Goal: Information Seeking & Learning: Learn about a topic

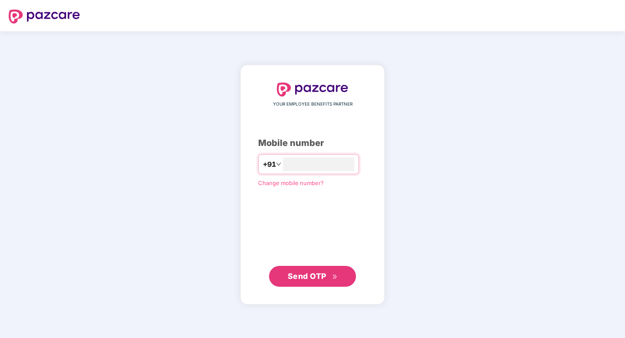
type input "**********"
click at [300, 278] on span "Send OTP" at bounding box center [307, 276] width 39 height 9
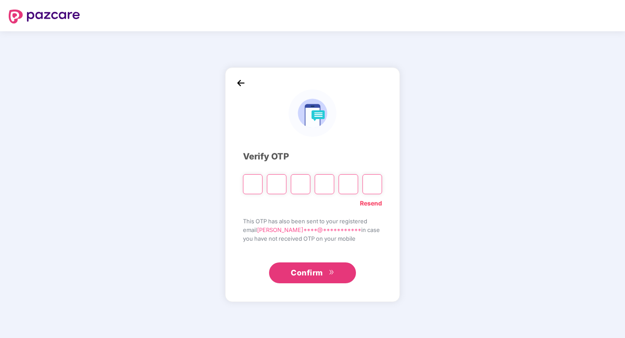
type input "*"
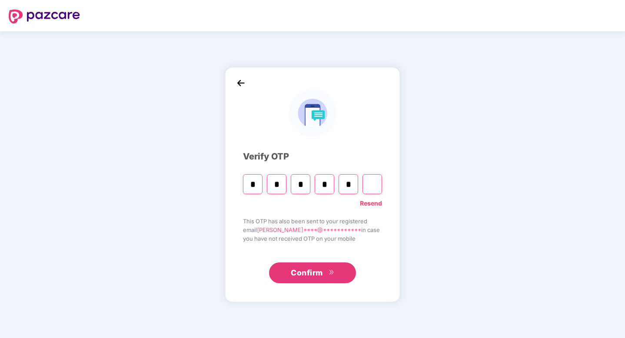
type input "*"
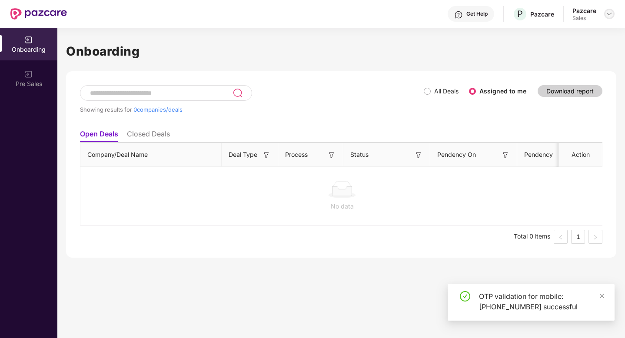
click at [609, 15] on img at bounding box center [609, 13] width 7 height 7
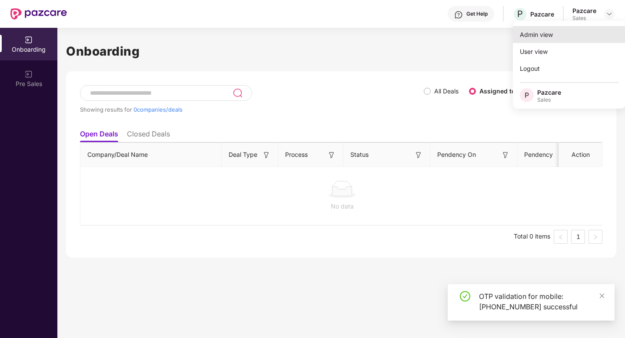
click at [546, 40] on div "Admin view" at bounding box center [569, 34] width 113 height 17
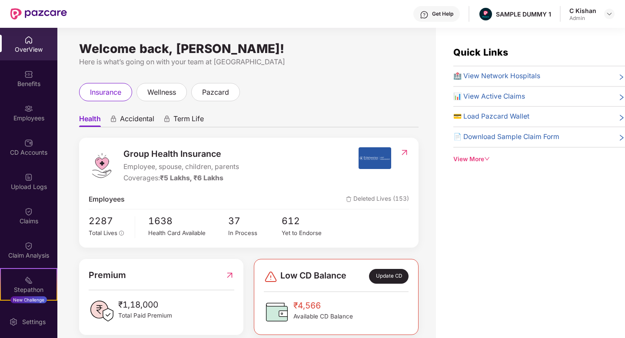
click at [319, 80] on div "Welcome back, [PERSON_NAME]! Here is what’s going on with your team at Pazcare …" at bounding box center [246, 188] width 379 height 321
click at [363, 73] on div "Welcome back, [PERSON_NAME]! Here is what’s going on with your team at Pazcare …" at bounding box center [246, 188] width 379 height 321
click at [133, 119] on span "Accidental" at bounding box center [137, 120] width 34 height 13
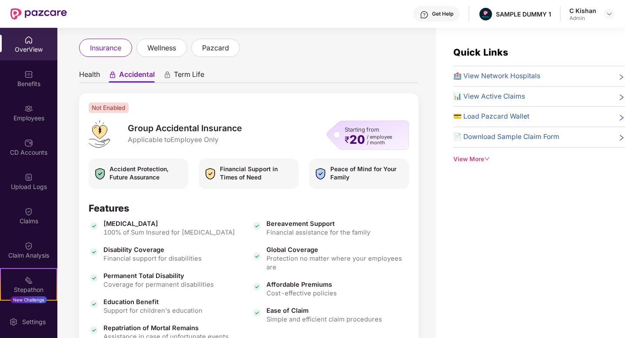
scroll to position [43, 0]
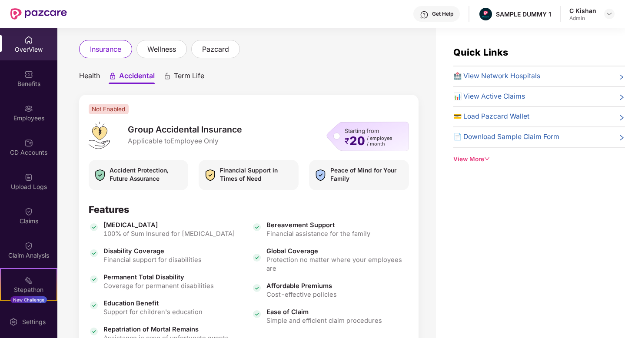
click at [90, 78] on span "Health" at bounding box center [89, 77] width 21 height 13
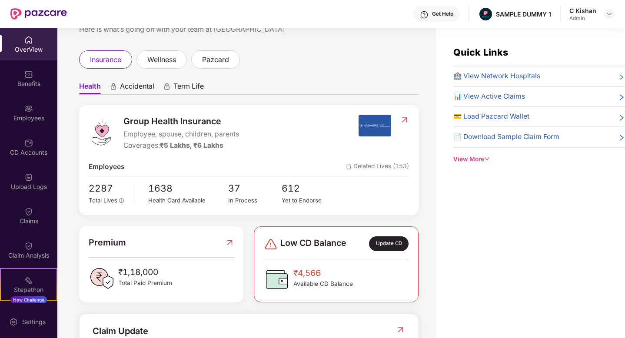
scroll to position [37, 0]
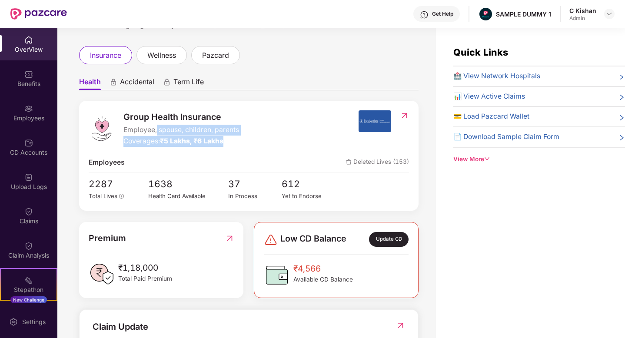
drag, startPoint x: 156, startPoint y: 135, endPoint x: 244, endPoint y: 146, distance: 88.9
click at [244, 146] on div "Group Health Insurance Employee, spouse, children, parents Coverages: ₹5 Lakhs,…" at bounding box center [224, 128] width 270 height 37
click at [210, 159] on div "Employees Deleted Lives (153)" at bounding box center [249, 162] width 320 height 11
drag, startPoint x: 163, startPoint y: 141, endPoint x: 232, endPoint y: 144, distance: 68.8
click at [232, 144] on div "Coverages: ₹5 Lakhs, ₹6 Lakhs" at bounding box center [181, 141] width 116 height 11
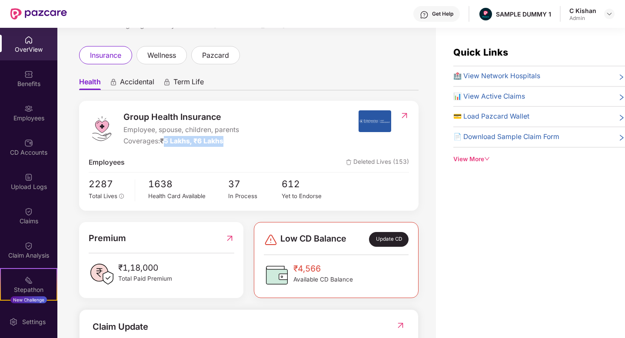
click at [234, 149] on div "Group Health Insurance Employee, spouse, children, parents Coverages: ₹5 Lakhs,…" at bounding box center [249, 156] width 340 height 110
drag, startPoint x: 162, startPoint y: 140, endPoint x: 250, endPoint y: 140, distance: 88.3
click at [250, 140] on div "Group Health Insurance Employee, spouse, children, parents Coverages: ₹5 Lakhs,…" at bounding box center [224, 128] width 270 height 37
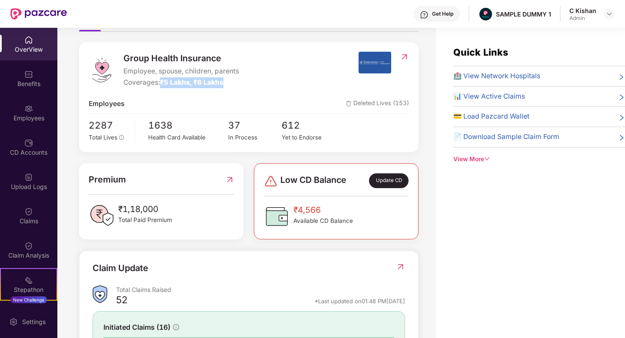
scroll to position [98, 0]
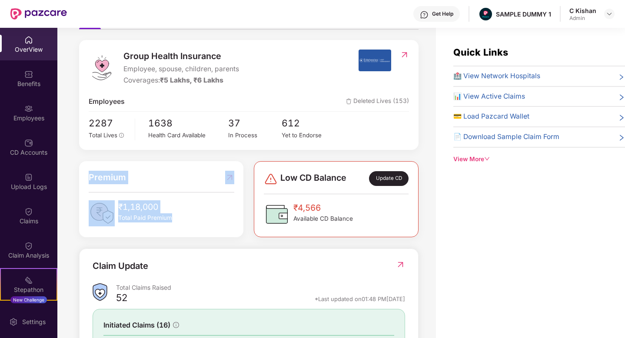
drag, startPoint x: 179, startPoint y: 220, endPoint x: 96, endPoint y: 165, distance: 99.2
click at [96, 165] on div "Premium ₹1,18,000 Total Paid Premium" at bounding box center [161, 199] width 164 height 76
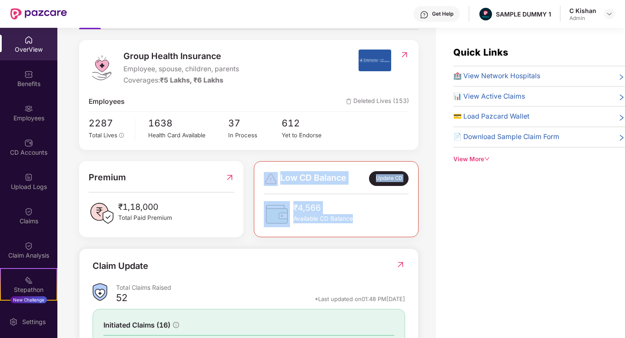
drag, startPoint x: 357, startPoint y: 223, endPoint x: 258, endPoint y: 174, distance: 110.6
click at [258, 174] on div "Low CD Balance Update CD ₹4,566 Available CD Balance" at bounding box center [336, 199] width 164 height 76
click at [462, 229] on div "Quick Links 🏥 View Network Hospitals 📊 View Active Claims 💳 Load Pazcard Wallet…" at bounding box center [530, 197] width 189 height 338
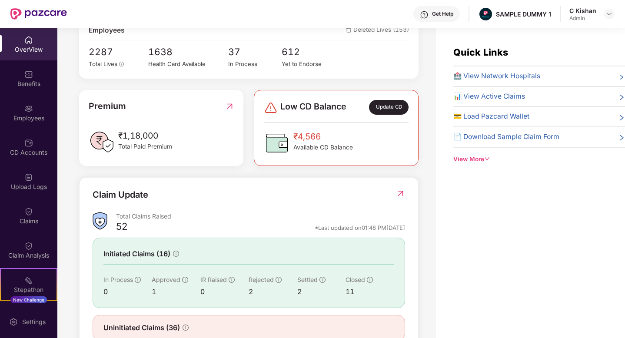
scroll to position [197, 0]
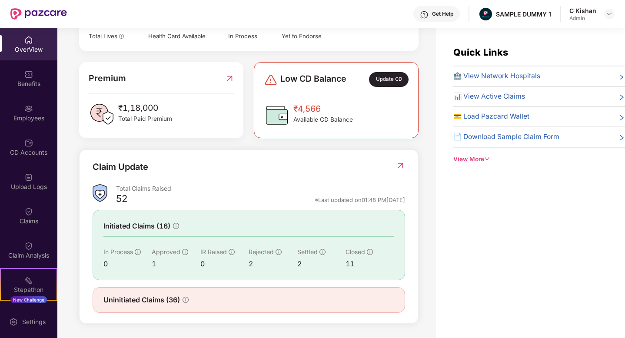
click at [139, 203] on div "52 *Last updated on 01:48 PM[DATE]" at bounding box center [260, 201] width 289 height 11
drag, startPoint x: 139, startPoint y: 203, endPoint x: 115, endPoint y: 197, distance: 24.7
click at [115, 197] on div "Total Claims Raised 52 *Last updated on 01:48 PM[DATE]" at bounding box center [249, 195] width 313 height 23
click at [401, 164] on img at bounding box center [400, 165] width 9 height 9
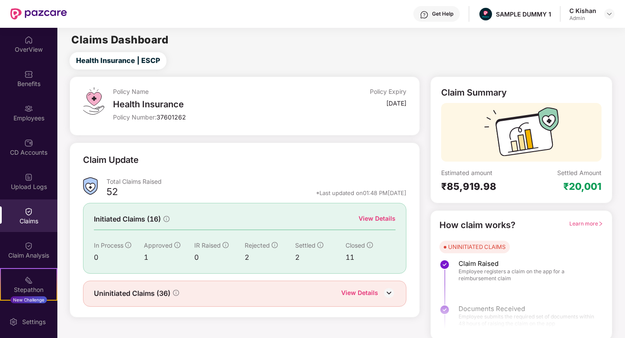
click at [366, 219] on div "View Details" at bounding box center [377, 219] width 37 height 10
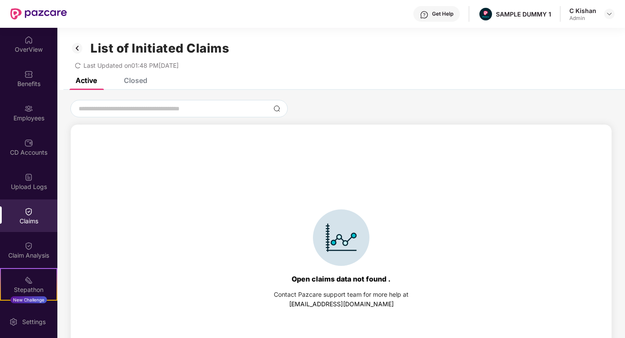
click at [134, 79] on div "Closed" at bounding box center [135, 80] width 23 height 9
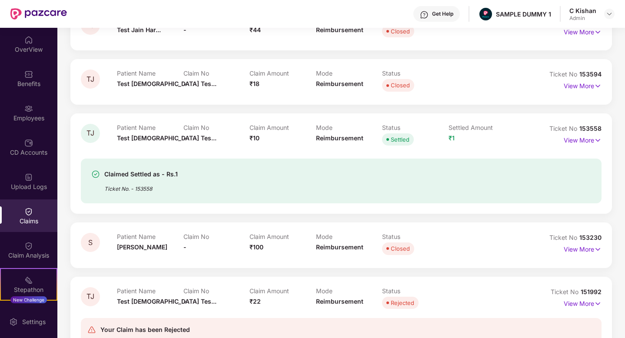
scroll to position [99, 0]
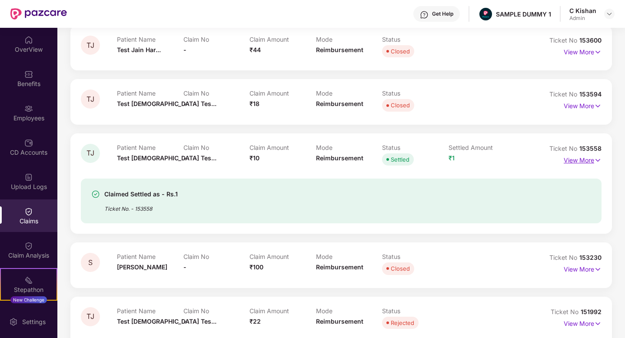
click at [579, 161] on p "View More" at bounding box center [583, 159] width 38 height 12
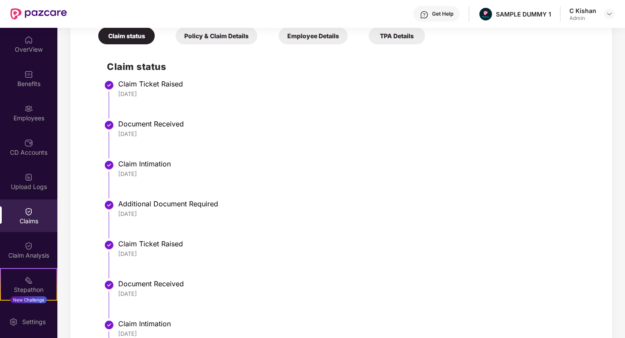
scroll to position [357, 0]
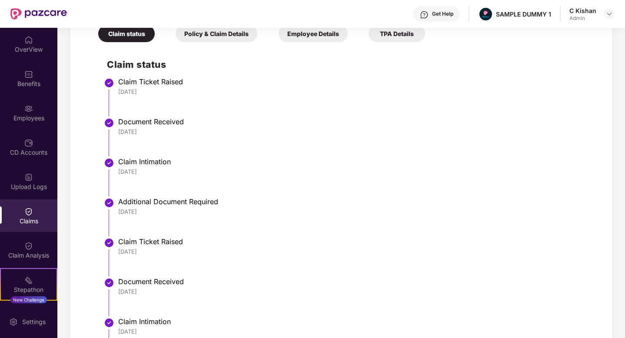
drag, startPoint x: 123, startPoint y: 90, endPoint x: 173, endPoint y: 99, distance: 50.9
click at [173, 99] on li "Claim Ticket Raised [DATE]" at bounding box center [350, 100] width 486 height 40
click at [227, 135] on div "[DATE]" at bounding box center [355, 132] width 475 height 8
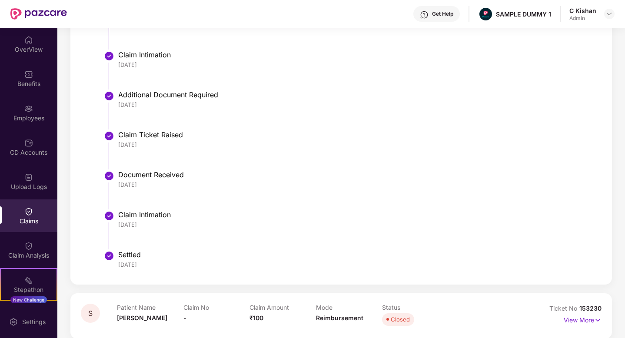
scroll to position [464, 0]
drag, startPoint x: 117, startPoint y: 213, endPoint x: 159, endPoint y: 231, distance: 45.7
click at [159, 231] on ul "Claim Ticket Raised [DATE] Document Received [DATE] Claim Intimation [DATE] Add…" at bounding box center [350, 123] width 486 height 301
click at [237, 217] on div "Claim Intimation" at bounding box center [355, 214] width 475 height 9
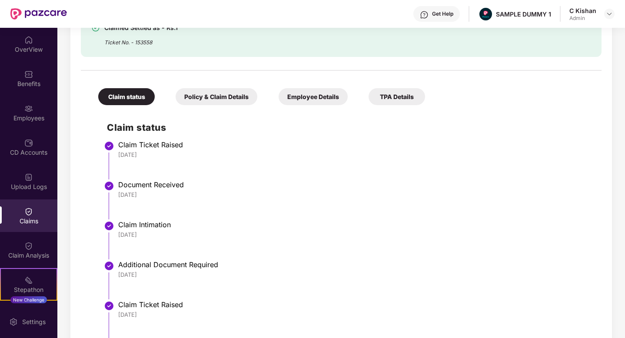
scroll to position [291, 0]
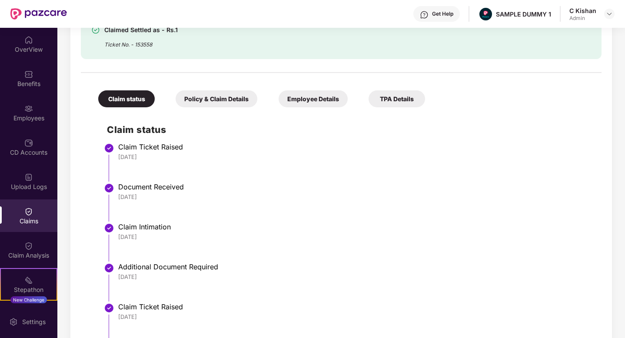
click at [433, 13] on div "Get Help" at bounding box center [436, 14] width 47 height 16
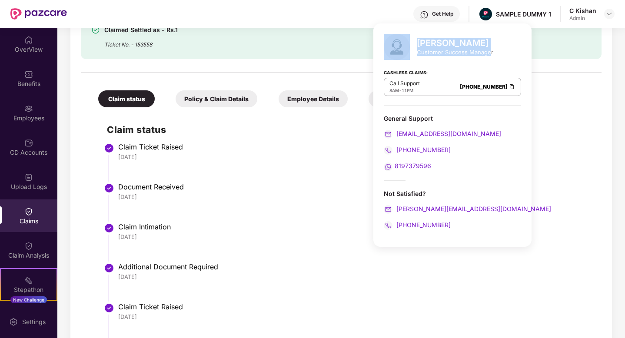
drag, startPoint x: 489, startPoint y: 54, endPoint x: 414, endPoint y: 41, distance: 75.9
click at [414, 41] on div "[PERSON_NAME] Customer Success Manager" at bounding box center [452, 47] width 137 height 26
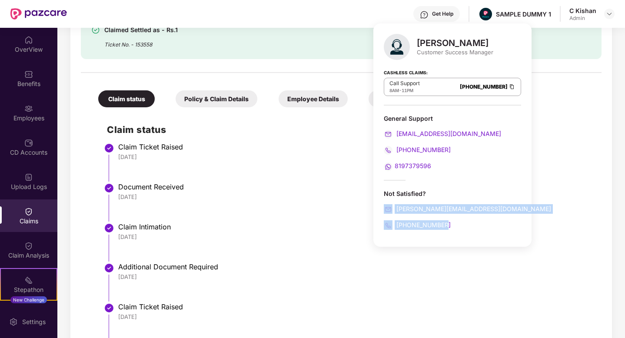
drag, startPoint x: 449, startPoint y: 227, endPoint x: 377, endPoint y: 205, distance: 75.0
click at [377, 205] on div "[PERSON_NAME] Customer Success Manager Cashless Claims: Call Support 8AM - 11PM…" at bounding box center [452, 134] width 158 height 223
click at [573, 201] on li "Document Received [DATE]" at bounding box center [350, 206] width 486 height 40
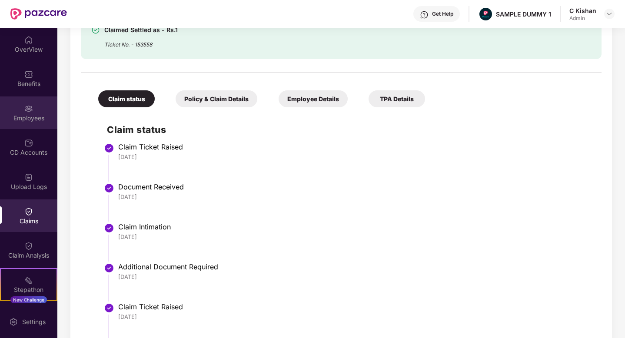
click at [30, 115] on div "Employees" at bounding box center [28, 118] width 57 height 9
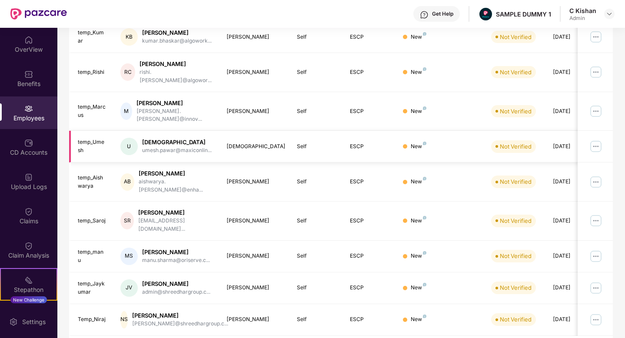
scroll to position [0, 0]
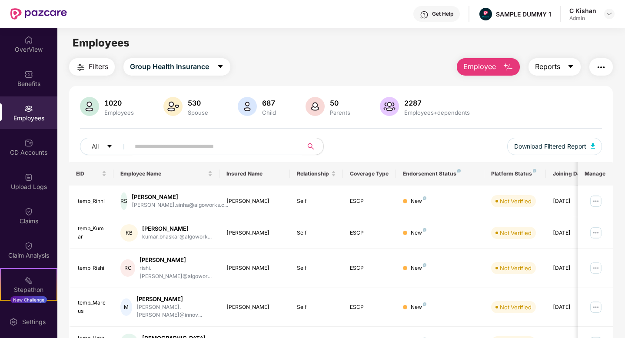
click at [572, 69] on icon "caret-down" at bounding box center [570, 66] width 7 height 7
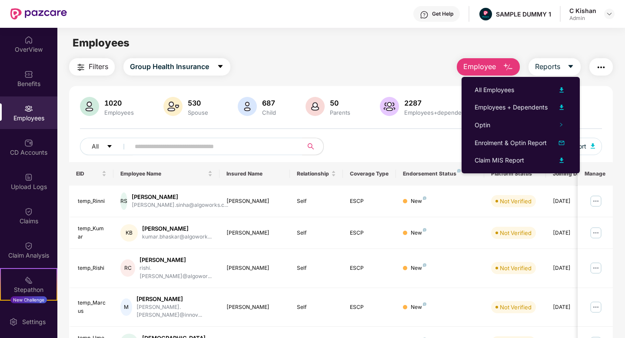
click at [602, 68] on img "button" at bounding box center [601, 67] width 10 height 10
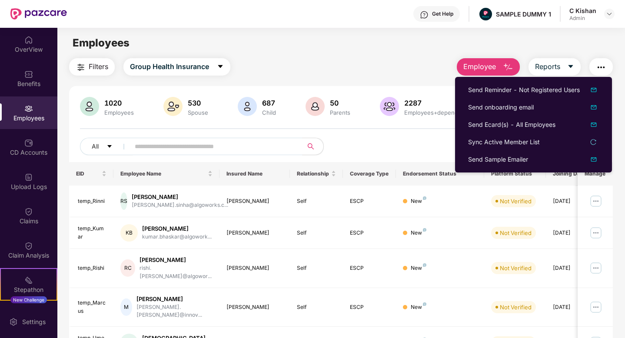
click at [411, 142] on div "All Download Filtered Report" at bounding box center [341, 150] width 522 height 24
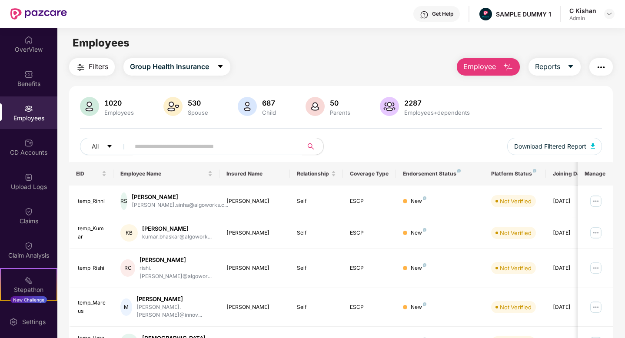
click at [404, 147] on div "All Download Filtered Report" at bounding box center [341, 150] width 522 height 24
click at [508, 70] on img "button" at bounding box center [508, 67] width 10 height 10
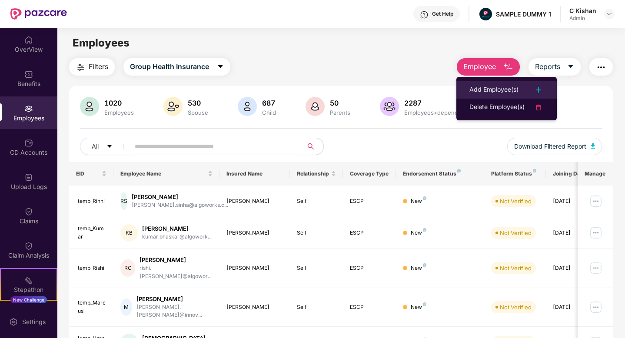
click at [531, 90] on div at bounding box center [534, 90] width 19 height 10
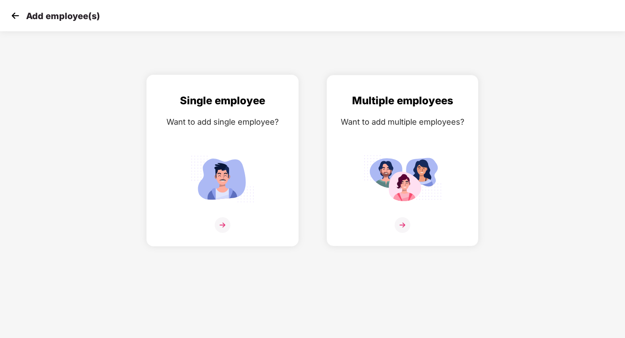
click at [220, 221] on img at bounding box center [223, 225] width 16 height 16
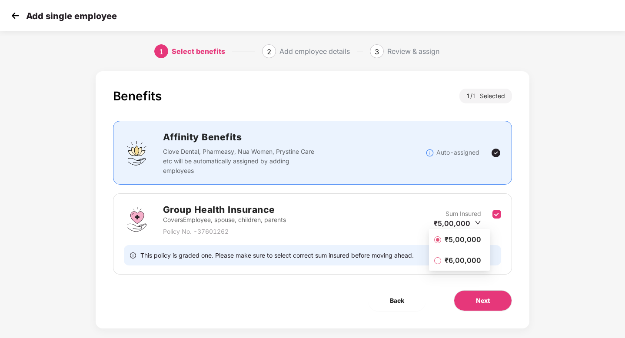
click at [465, 262] on span "₹6,00,000" at bounding box center [462, 261] width 43 height 10
click at [490, 298] on span "Next" at bounding box center [483, 301] width 14 height 10
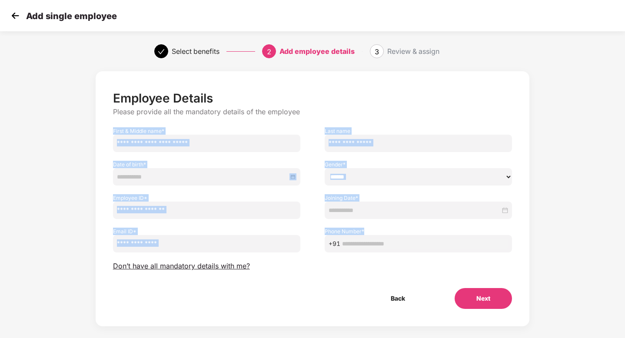
drag, startPoint x: 111, startPoint y: 130, endPoint x: 415, endPoint y: 251, distance: 327.1
click at [415, 251] on div "Employee Details Please provide all the mandatory details of the employee First…" at bounding box center [313, 200] width 400 height 218
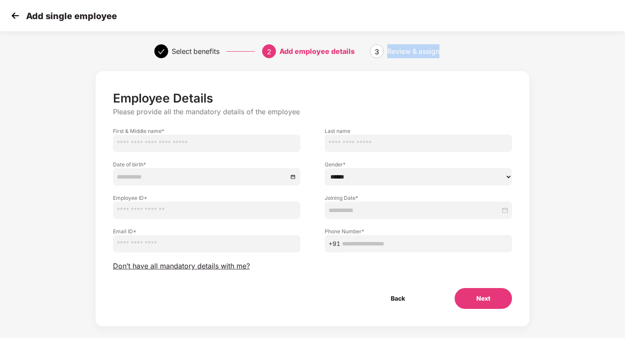
drag, startPoint x: 390, startPoint y: 51, endPoint x: 450, endPoint y: 59, distance: 61.4
click at [450, 59] on div "Select benefits 2 Add employee details 3 Review & assign" at bounding box center [312, 51] width 625 height 31
click at [554, 153] on div "Employee Details Please provide all the mandatory details of the employee First…" at bounding box center [312, 207] width 521 height 281
click at [184, 267] on span "Don’t have all mandatory details with me?" at bounding box center [181, 266] width 137 height 9
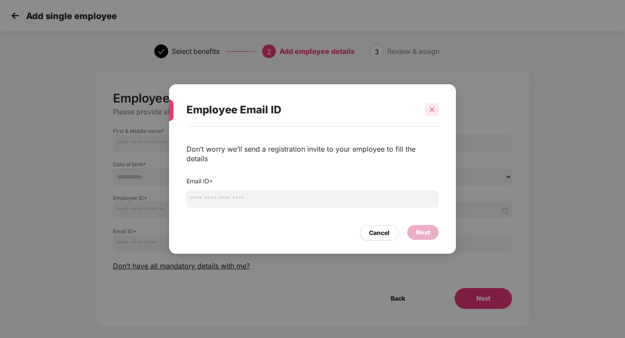
click at [432, 113] on icon "close" at bounding box center [432, 110] width 6 height 6
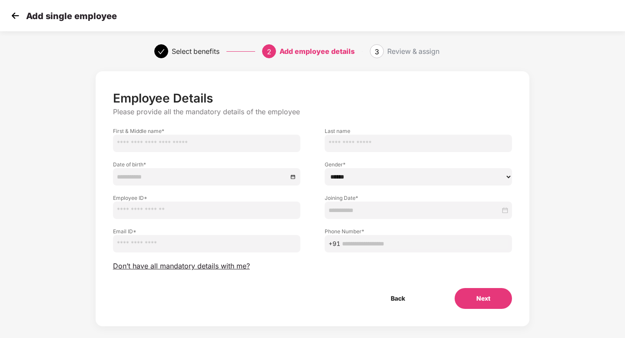
click at [16, 19] on img at bounding box center [15, 15] width 13 height 13
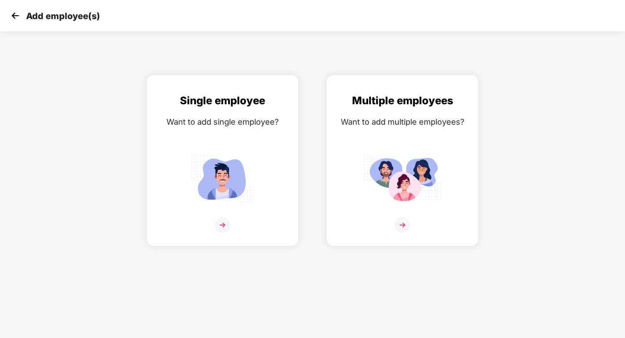
click at [17, 18] on img at bounding box center [15, 15] width 13 height 13
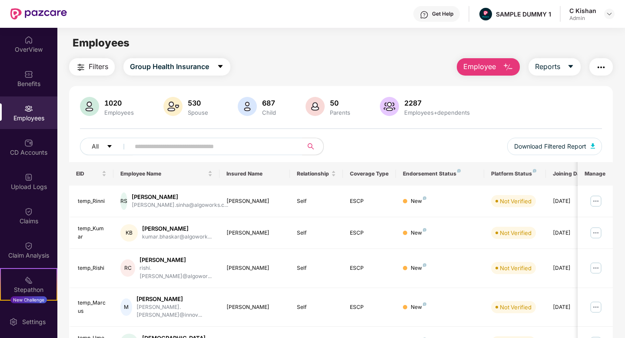
click at [498, 67] on button "Employee" at bounding box center [488, 66] width 63 height 17
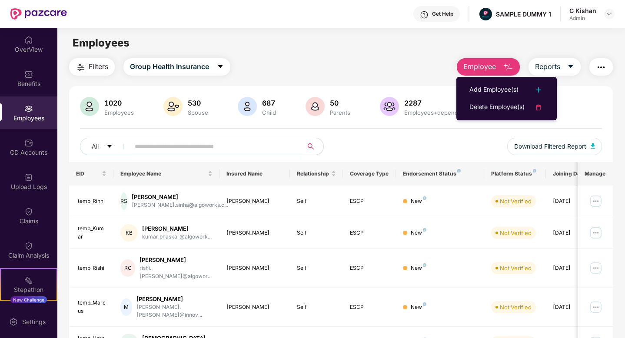
click at [446, 139] on div "All Download Filtered Report" at bounding box center [341, 150] width 522 height 24
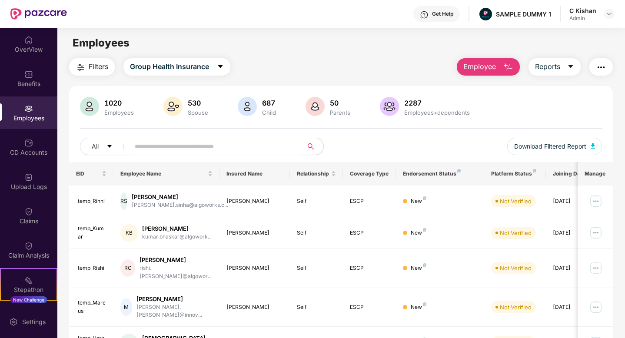
click at [507, 69] on img "button" at bounding box center [508, 67] width 10 height 10
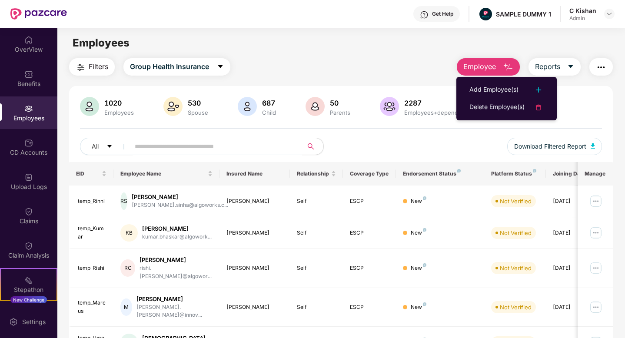
click at [419, 65] on div "Filters Group Health Insurance Employee Reports" at bounding box center [341, 66] width 544 height 17
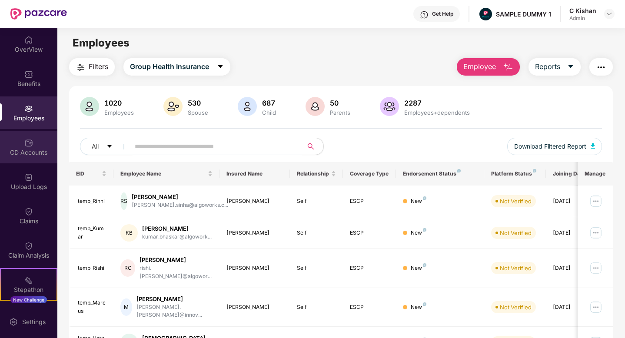
click at [38, 150] on div "CD Accounts" at bounding box center [28, 152] width 57 height 9
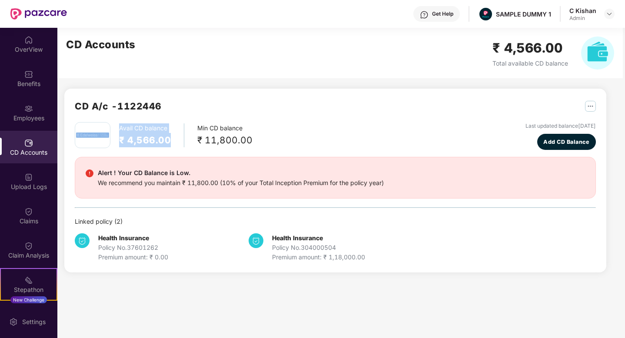
drag, startPoint x: 175, startPoint y: 140, endPoint x: 113, endPoint y: 128, distance: 63.4
click at [113, 128] on div "Avail CD balance ₹ 4,566.00 Min CD balance ₹ 11,800.00" at bounding box center [164, 135] width 178 height 26
click at [162, 181] on div "We recommend you maintain ₹ 11,800.00 (10% of your Total Inception Premium for …" at bounding box center [241, 183] width 286 height 10
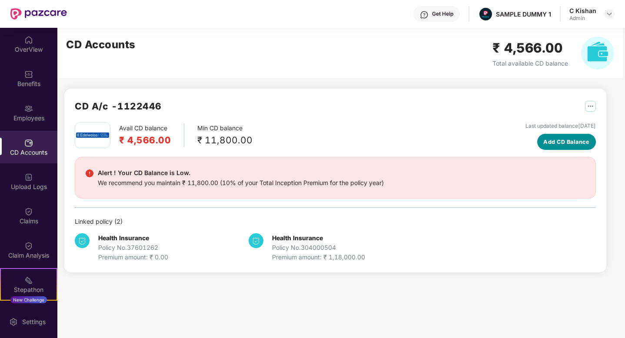
click at [556, 139] on span "Add CD Balance" at bounding box center [566, 142] width 46 height 9
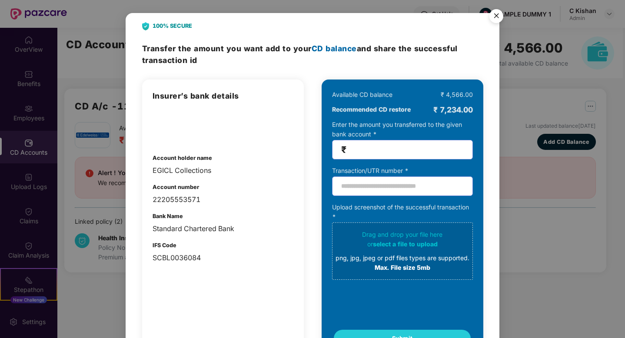
click at [496, 18] on img "Close" at bounding box center [496, 17] width 24 height 24
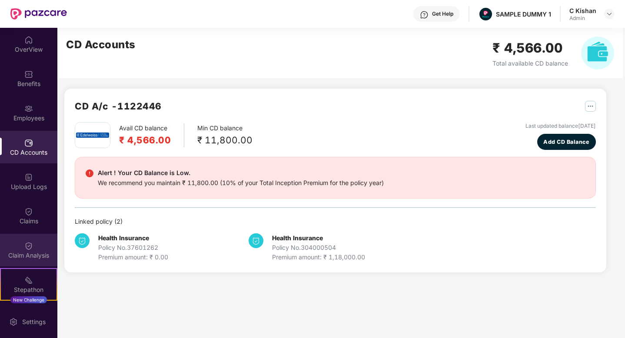
click at [33, 250] on div "Claim Analysis" at bounding box center [28, 250] width 57 height 33
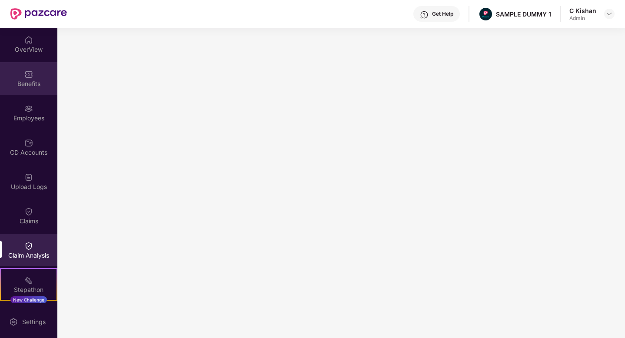
click at [33, 83] on div "Benefits" at bounding box center [28, 84] width 57 height 9
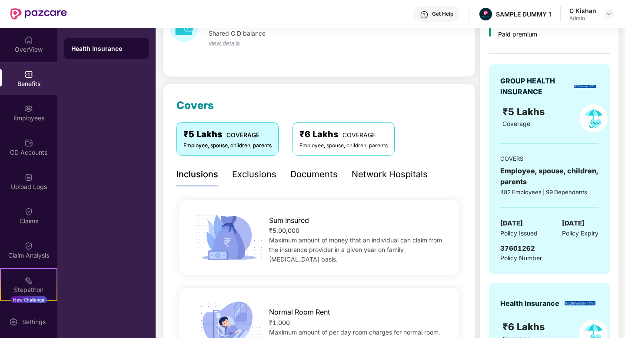
scroll to position [58, 0]
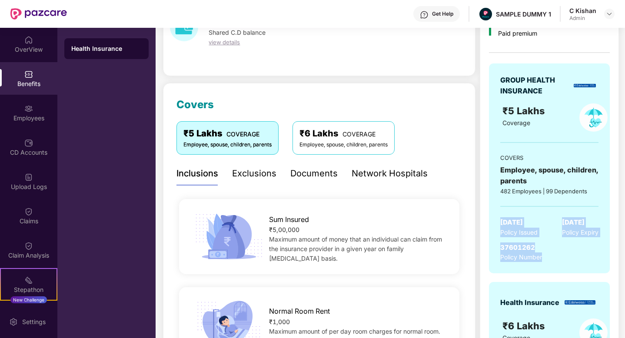
drag, startPoint x: 501, startPoint y: 223, endPoint x: 559, endPoint y: 261, distance: 69.0
click at [559, 261] on div "GROUP HEALTH INSURANCE ₹5 Lakhs Coverage COVERS Employee, spouse, children, par…" at bounding box center [549, 168] width 121 height 210
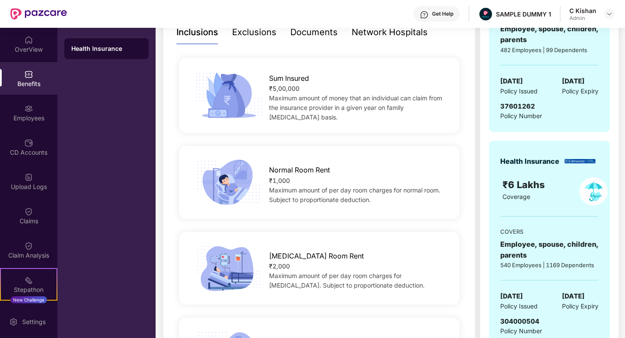
scroll to position [213, 0]
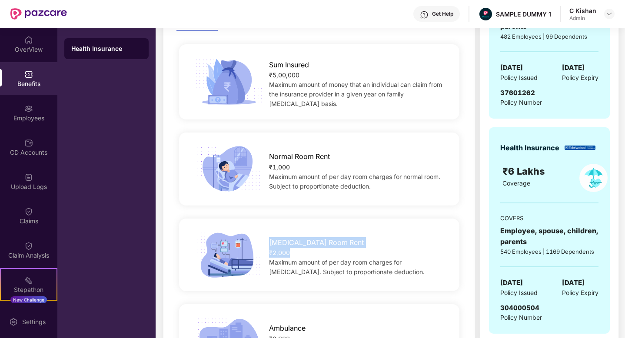
drag, startPoint x: 291, startPoint y: 254, endPoint x: 266, endPoint y: 237, distance: 31.0
click at [266, 237] on div "[MEDICAL_DATA] Room Rent ₹2,000 Maximum amount of per day room charges for [MED…" at bounding box center [357, 255] width 205 height 44
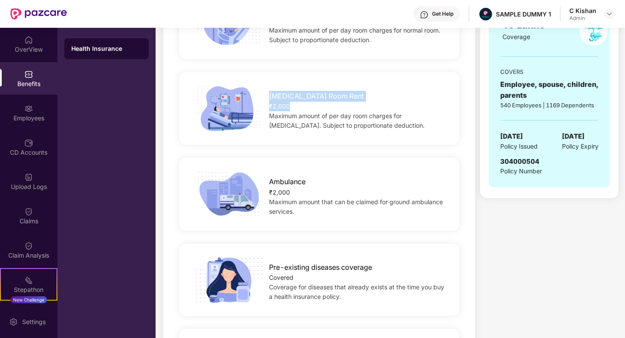
scroll to position [511, 0]
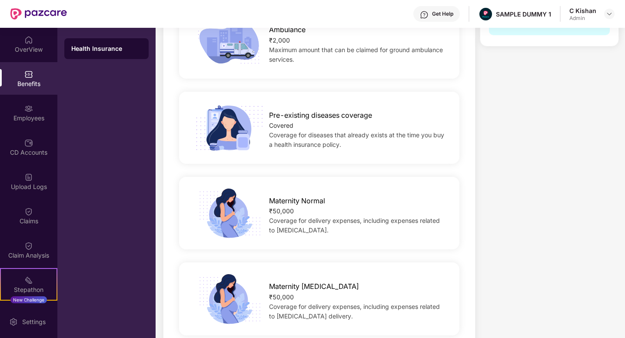
click at [343, 207] on div "₹50,000" at bounding box center [357, 212] width 177 height 10
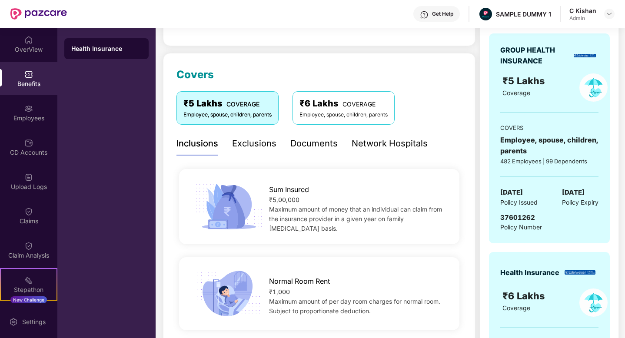
scroll to position [0, 0]
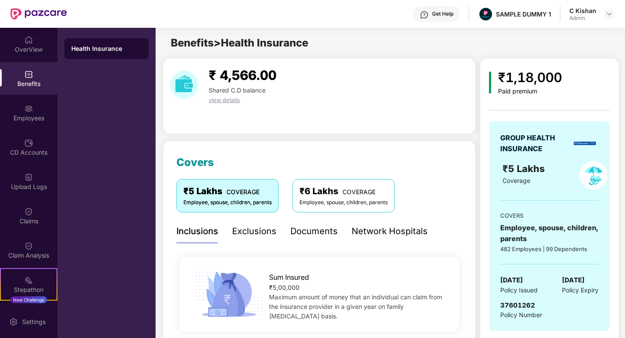
click at [245, 233] on div "Exclusions" at bounding box center [254, 231] width 44 height 13
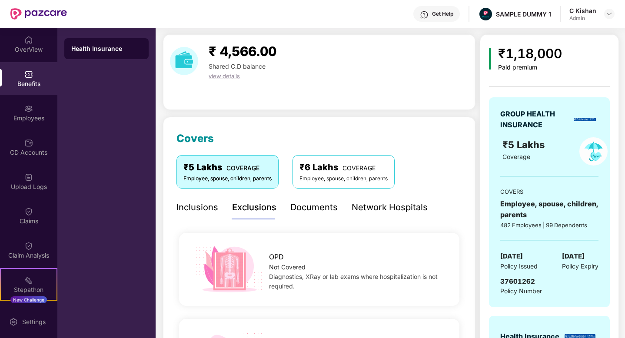
scroll to position [21, 0]
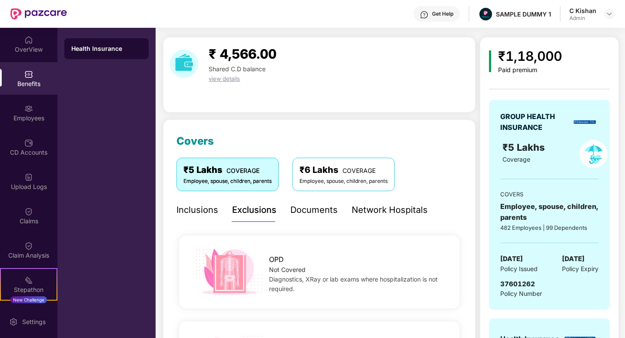
click at [296, 206] on div "Documents" at bounding box center [313, 209] width 47 height 13
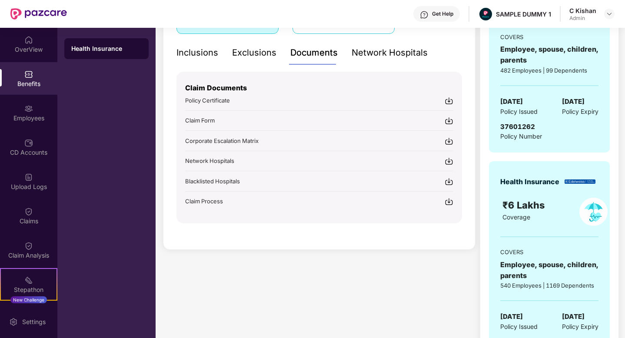
scroll to position [179, 0]
click at [374, 56] on div "Network Hospitals" at bounding box center [390, 52] width 76 height 13
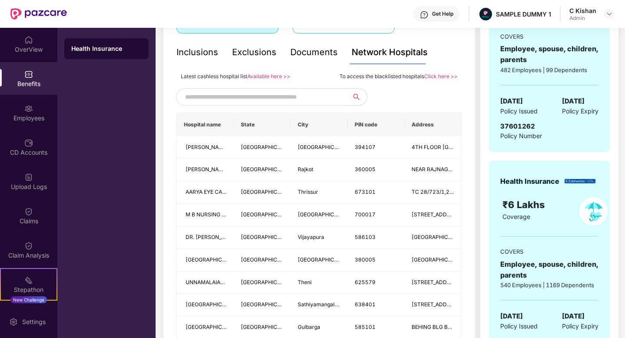
click at [290, 92] on input "text" at bounding box center [259, 96] width 149 height 13
click at [245, 98] on input "text" at bounding box center [259, 96] width 149 height 13
type input "*******"
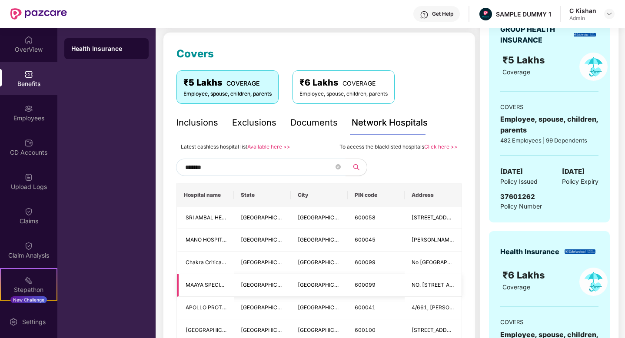
scroll to position [93, 0]
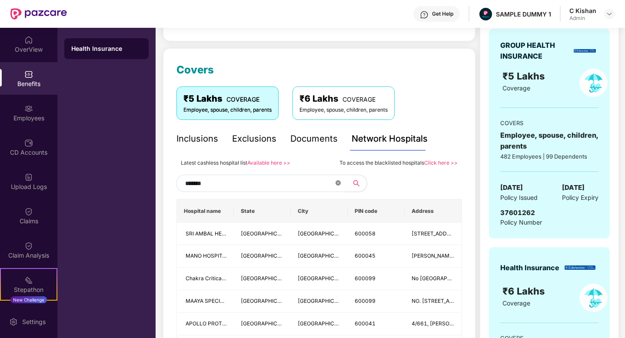
click at [340, 183] on icon "close-circle" at bounding box center [338, 182] width 5 height 5
